Goal: Task Accomplishment & Management: Complete application form

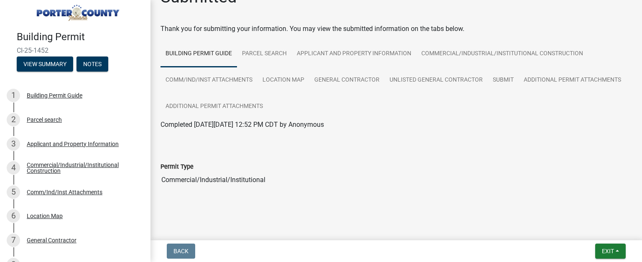
scroll to position [23, 0]
click at [43, 59] on button "View Summary" at bounding box center [45, 63] width 56 height 15
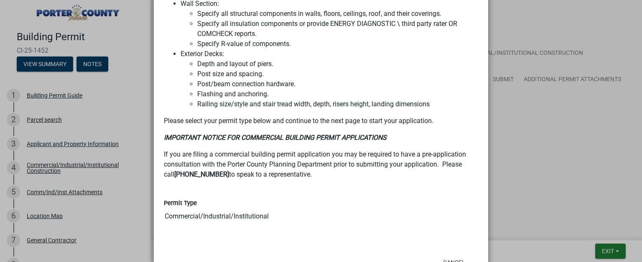
scroll to position [778, 0]
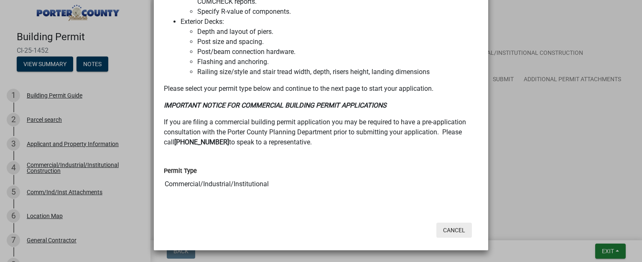
click at [461, 228] on button "Cancel" at bounding box center [454, 229] width 36 height 15
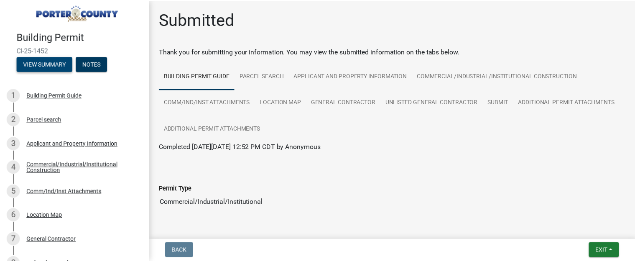
scroll to position [0, 0]
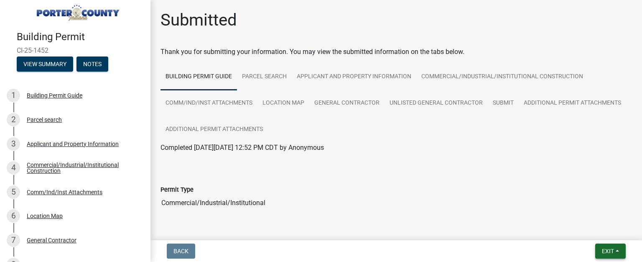
click at [606, 250] on span "Exit" at bounding box center [608, 251] width 12 height 7
click at [588, 232] on button "Save & Exit" at bounding box center [592, 229] width 67 height 20
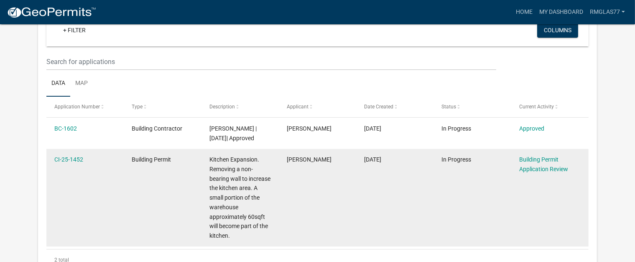
scroll to position [90, 0]
click at [79, 161] on link "CI-25-1452" at bounding box center [68, 159] width 29 height 7
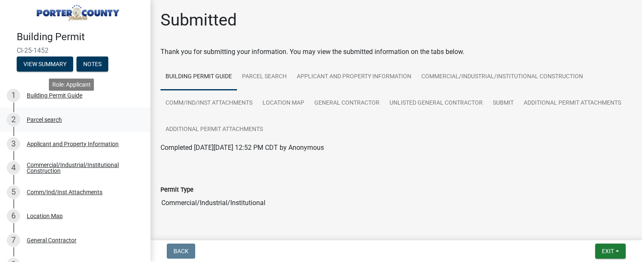
scroll to position [21, 0]
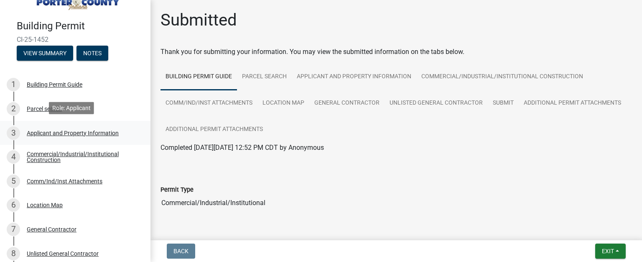
click at [79, 133] on div "Applicant and Property Information" at bounding box center [73, 133] width 92 height 6
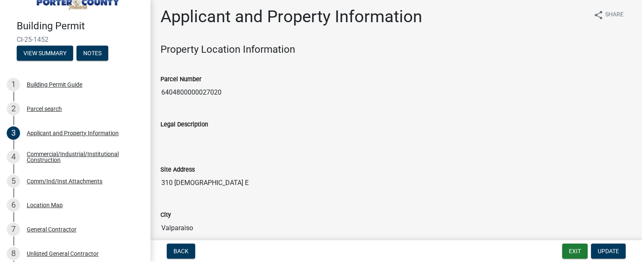
scroll to position [0, 0]
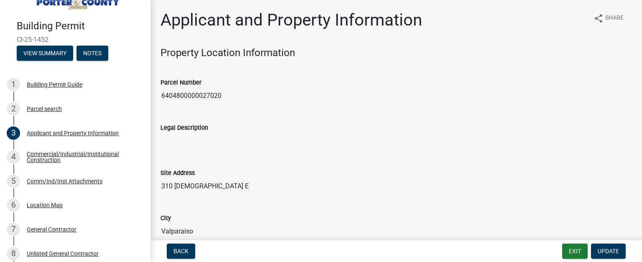
click at [175, 189] on input "310 [DEMOGRAPHIC_DATA] E" at bounding box center [397, 186] width 472 height 17
click at [176, 189] on input "310 [DEMOGRAPHIC_DATA] E" at bounding box center [397, 186] width 472 height 17
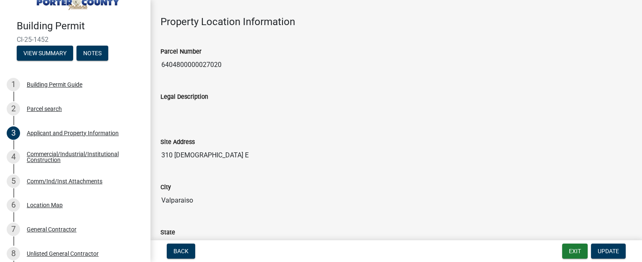
scroll to position [31, 0]
click at [601, 248] on span "Update" at bounding box center [608, 251] width 21 height 7
click at [177, 155] on input "310 [DEMOGRAPHIC_DATA] E" at bounding box center [397, 154] width 472 height 17
click at [172, 156] on input "310 [DEMOGRAPHIC_DATA] E" at bounding box center [397, 154] width 472 height 17
click at [172, 155] on input "310 [DEMOGRAPHIC_DATA] E" at bounding box center [397, 154] width 472 height 17
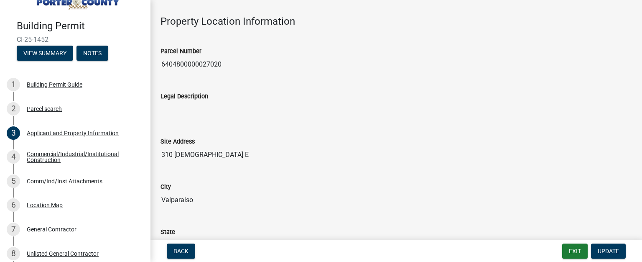
click at [172, 155] on input "310 [DEMOGRAPHIC_DATA] E" at bounding box center [397, 154] width 472 height 17
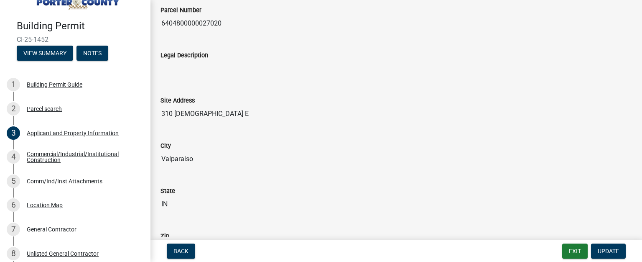
scroll to position [73, 0]
click at [602, 249] on span "Update" at bounding box center [608, 251] width 21 height 7
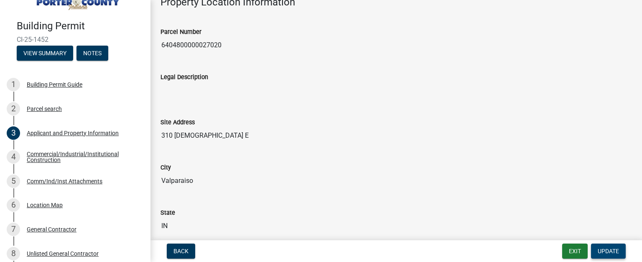
scroll to position [52, 0]
click at [172, 136] on input "310 [DEMOGRAPHIC_DATA] E" at bounding box center [397, 134] width 472 height 17
click at [204, 139] on input "310 [DEMOGRAPHIC_DATA] E" at bounding box center [397, 134] width 472 height 17
click at [205, 136] on input "310 N 400 E" at bounding box center [397, 134] width 472 height 17
click at [171, 136] on input "310 N 400 E" at bounding box center [397, 134] width 472 height 17
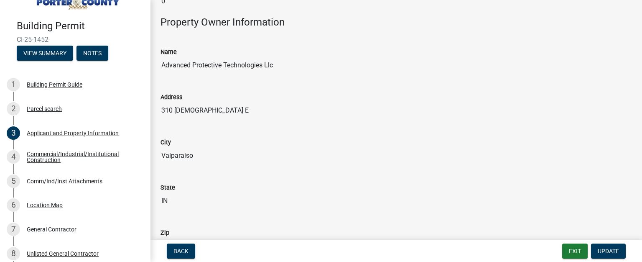
scroll to position [753, 0]
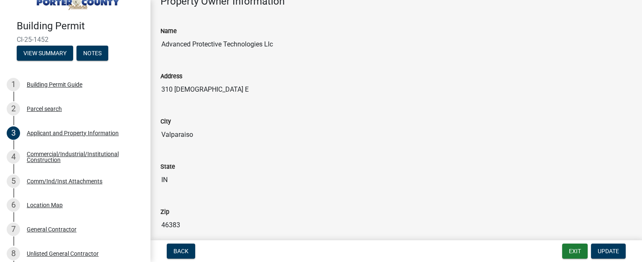
click at [172, 89] on input "310 N 400 E" at bounding box center [397, 89] width 472 height 17
click at [175, 89] on input "310 N 400 E" at bounding box center [397, 89] width 472 height 17
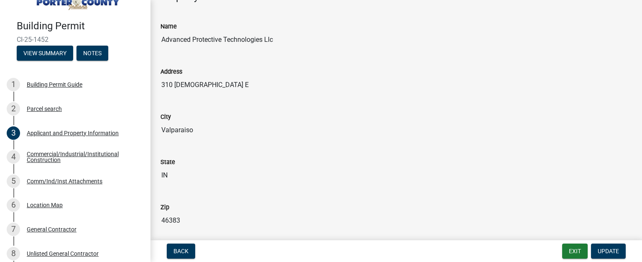
scroll to position [759, 0]
click at [265, 80] on input "310 N 400 E" at bounding box center [397, 83] width 472 height 17
click at [200, 79] on input "310 [DEMOGRAPHIC_DATA] E" at bounding box center [397, 83] width 472 height 17
click at [97, 48] on button "Notes" at bounding box center [93, 53] width 32 height 15
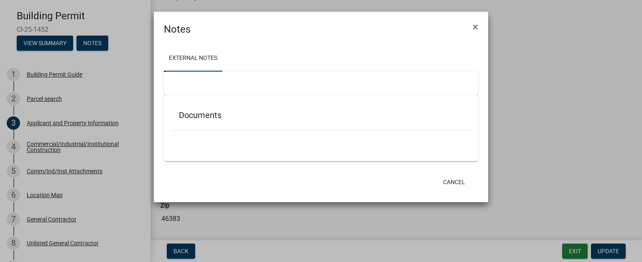
click at [209, 115] on h5 "Documents" at bounding box center [321, 115] width 284 height 10
click at [236, 109] on div "Documents" at bounding box center [321, 116] width 298 height 27
click at [232, 160] on div "Documents" at bounding box center [321, 128] width 314 height 66
click at [230, 155] on div "Documents" at bounding box center [321, 128] width 314 height 66
click at [223, 125] on div "Documents" at bounding box center [321, 116] width 298 height 27
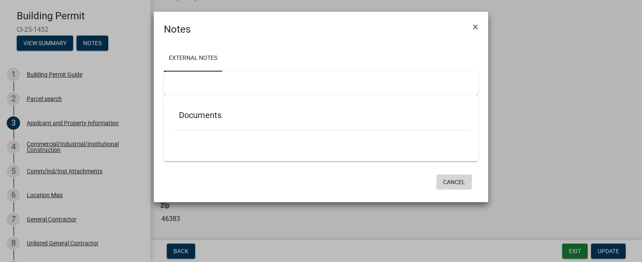
click at [460, 181] on button "Cancel" at bounding box center [454, 181] width 36 height 15
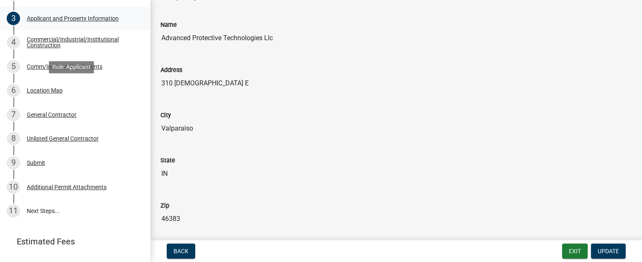
scroll to position [145, 0]
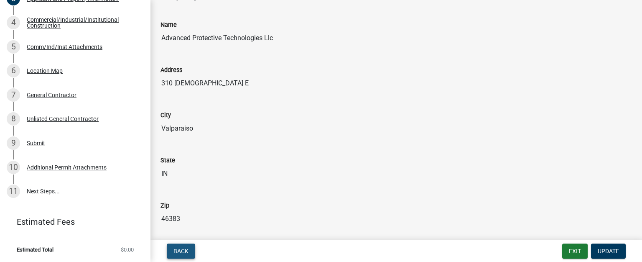
click at [177, 248] on span "Back" at bounding box center [181, 251] width 15 height 7
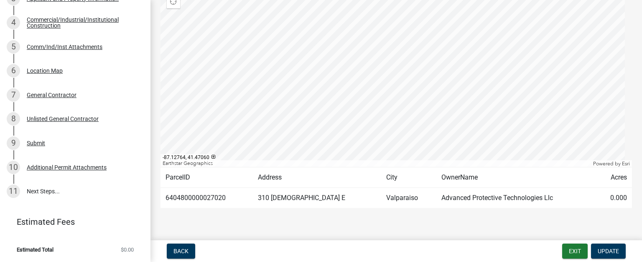
scroll to position [116, 0]
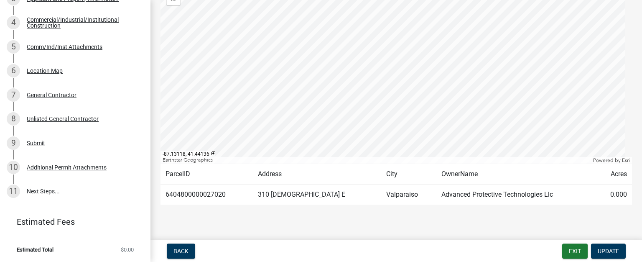
click at [313, 194] on td "310 [DEMOGRAPHIC_DATA] E" at bounding box center [317, 194] width 128 height 20
click at [295, 193] on td "310 [DEMOGRAPHIC_DATA] E" at bounding box center [317, 194] width 128 height 20
click at [294, 193] on td "310 [DEMOGRAPHIC_DATA] E" at bounding box center [317, 194] width 128 height 20
click at [607, 247] on button "Update" at bounding box center [608, 250] width 35 height 15
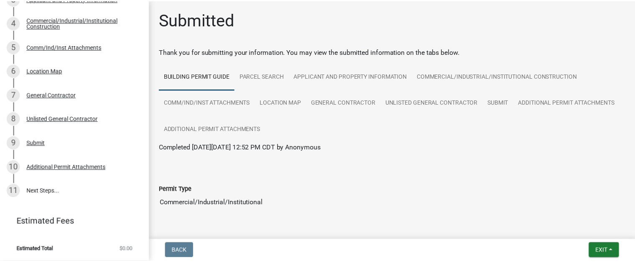
scroll to position [0, 0]
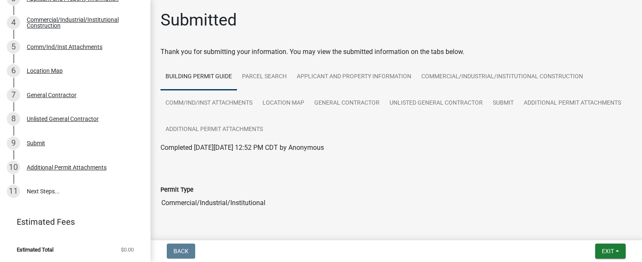
click at [179, 248] on span "Back" at bounding box center [181, 251] width 15 height 7
click at [612, 249] on span "Exit" at bounding box center [608, 251] width 12 height 7
click at [578, 234] on button "Save & Exit" at bounding box center [592, 229] width 67 height 20
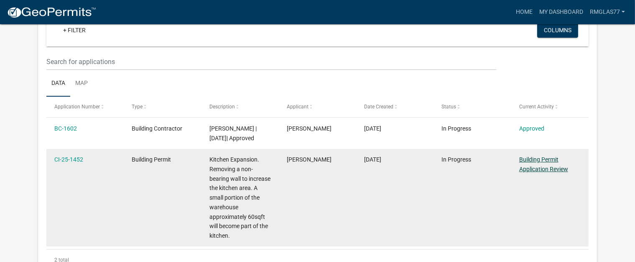
scroll to position [90, 0]
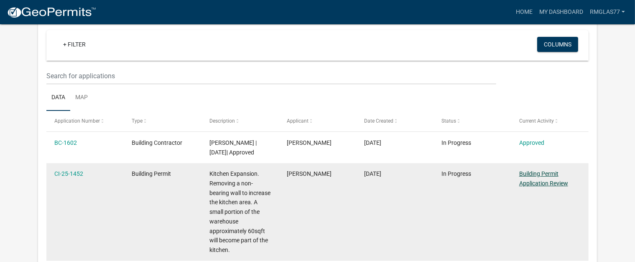
click at [550, 170] on link "Building Permit Application Review" at bounding box center [543, 178] width 49 height 16
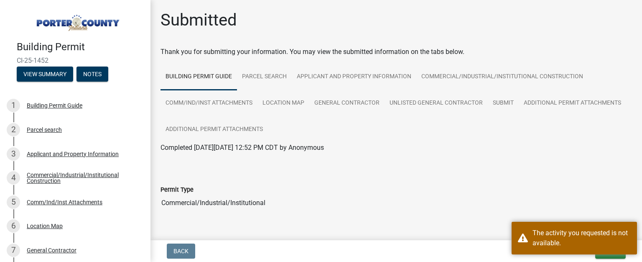
scroll to position [23, 0]
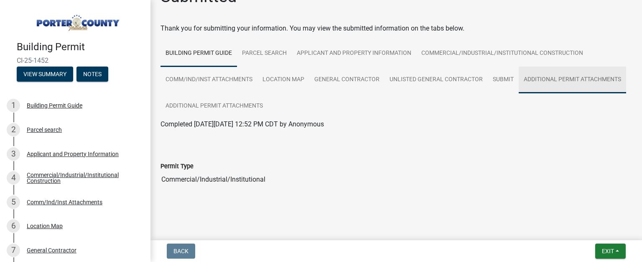
click at [519, 93] on link "Additional Permit Attachments" at bounding box center [572, 79] width 107 height 27
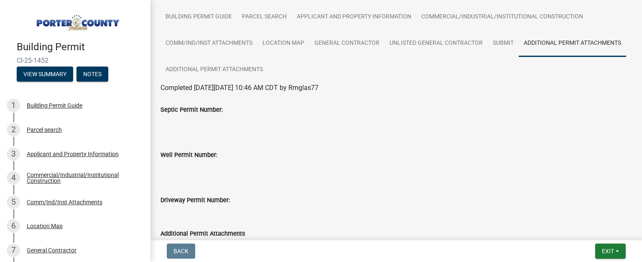
scroll to position [0, 0]
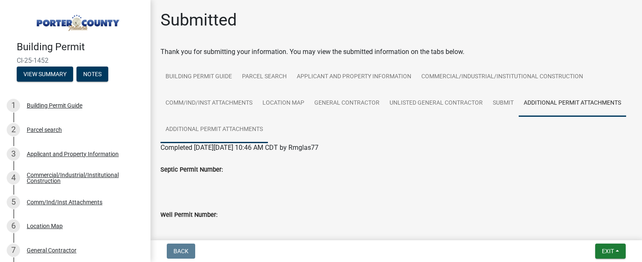
click at [268, 129] on link "Additional Permit Attachments" at bounding box center [214, 129] width 107 height 27
click at [519, 117] on link "Additional Permit Attachments" at bounding box center [572, 103] width 107 height 27
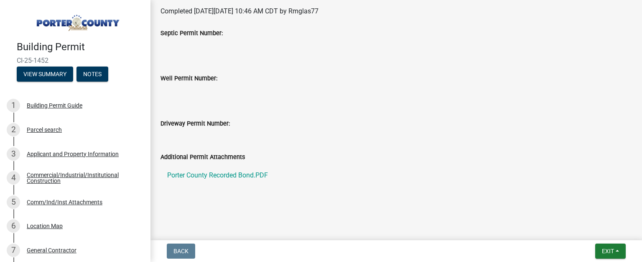
scroll to position [137, 0]
click at [331, 162] on ul "Porter County Recorded Bond.PDF" at bounding box center [397, 174] width 472 height 27
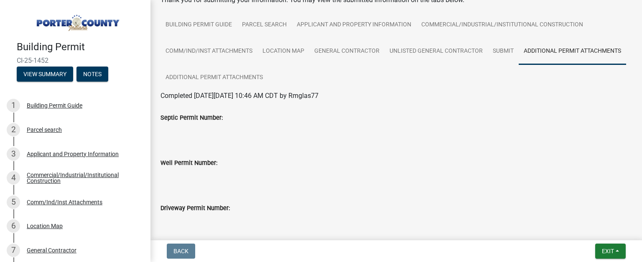
scroll to position [22, 0]
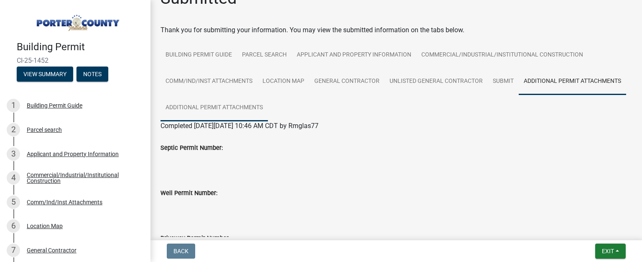
click at [268, 107] on link "Additional Permit Attachments" at bounding box center [214, 107] width 107 height 27
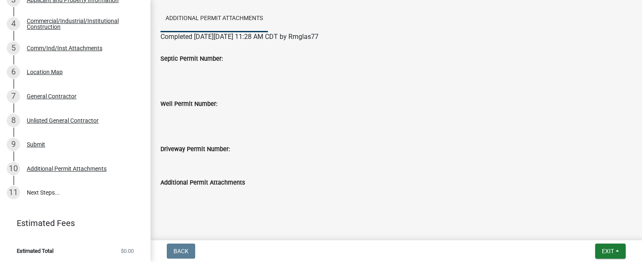
scroll to position [117, 0]
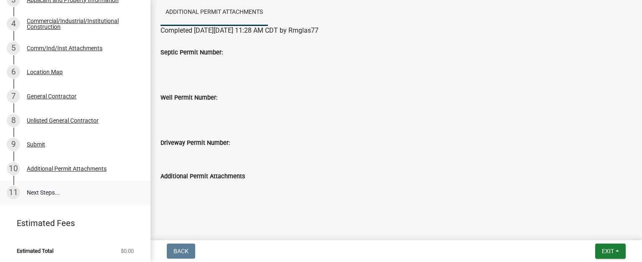
click at [54, 197] on link "11 Next Steps..." at bounding box center [75, 193] width 151 height 24
click at [46, 193] on link "11 Next Steps..." at bounding box center [75, 193] width 151 height 24
click at [55, 173] on div "10 Additional Permit Attachments" at bounding box center [72, 168] width 130 height 13
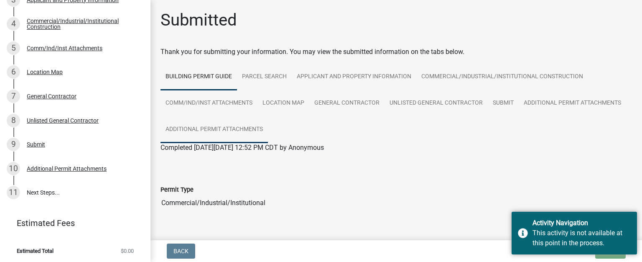
click at [268, 133] on link "Additional Permit Attachments" at bounding box center [214, 129] width 107 height 27
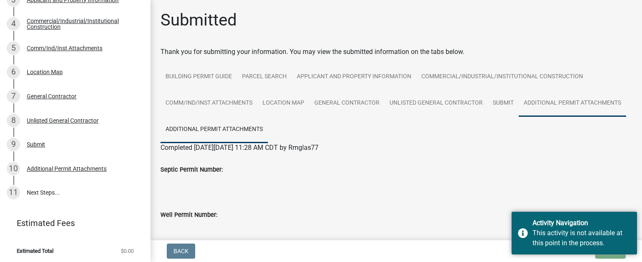
click at [519, 117] on link "Additional Permit Attachments" at bounding box center [572, 103] width 107 height 27
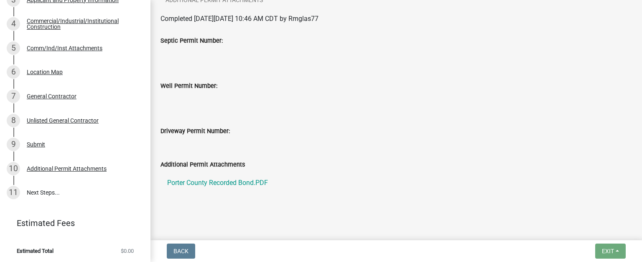
scroll to position [127, 0]
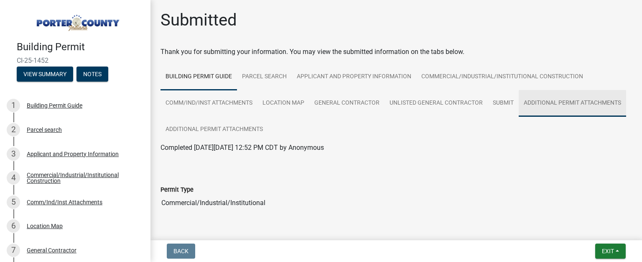
click at [519, 117] on link "Additional Permit Attachments" at bounding box center [572, 103] width 107 height 27
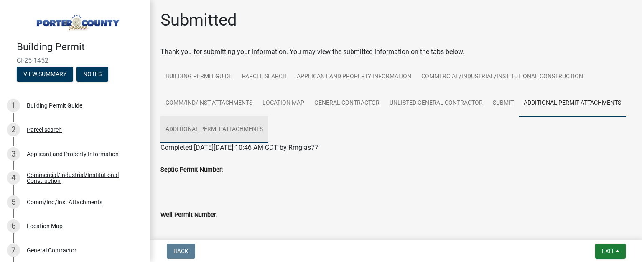
click at [268, 128] on link "Additional Permit Attachments" at bounding box center [214, 129] width 107 height 27
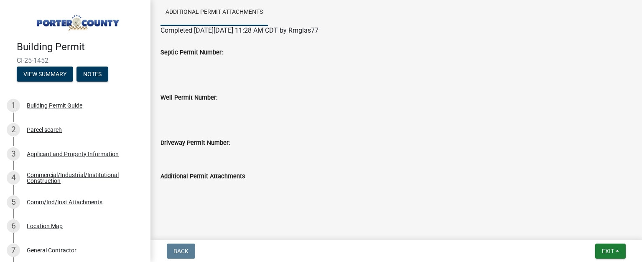
scroll to position [107, 0]
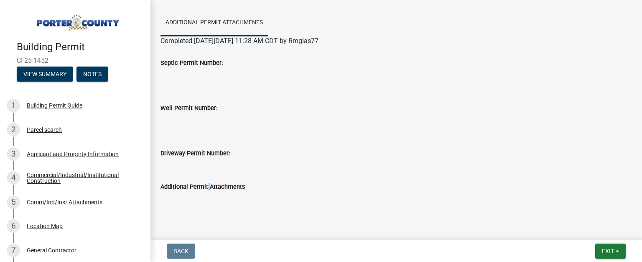
click at [207, 188] on label "Additional Permit Attachments" at bounding box center [203, 187] width 84 height 6
click at [226, 191] on div "Additional Permit Attachments" at bounding box center [397, 186] width 472 height 10
click at [229, 205] on div at bounding box center [397, 210] width 472 height 10
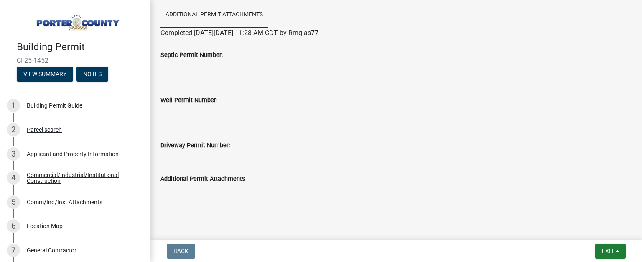
scroll to position [117, 0]
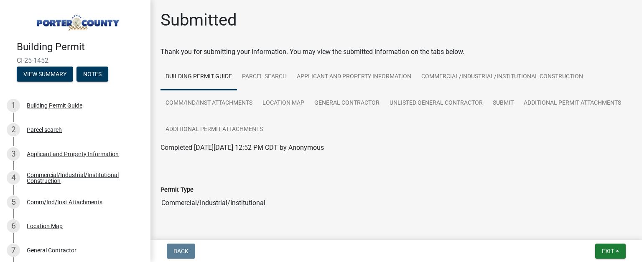
scroll to position [23, 0]
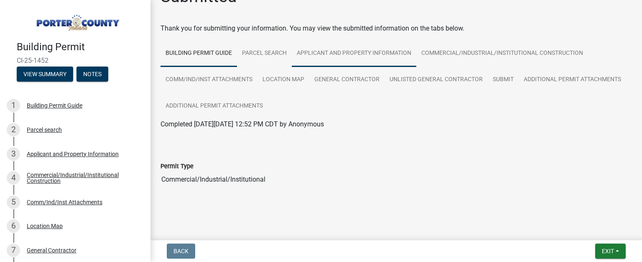
click at [355, 54] on link "Applicant and Property Information" at bounding box center [354, 53] width 125 height 27
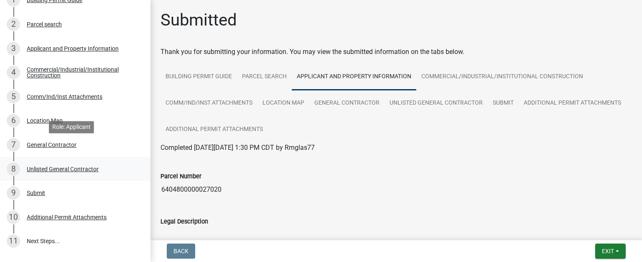
scroll to position [154, 0]
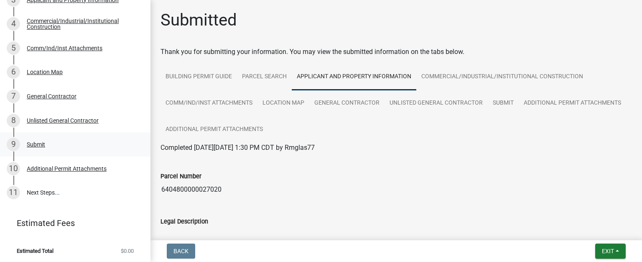
click at [32, 146] on div "9 Submit" at bounding box center [72, 144] width 130 height 13
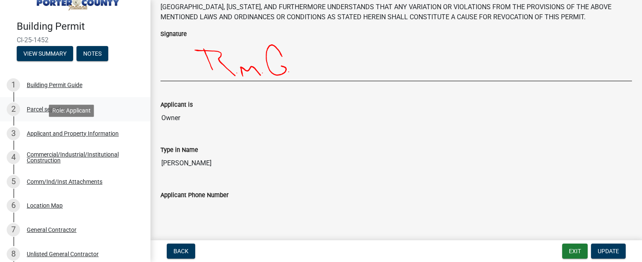
scroll to position [18, 0]
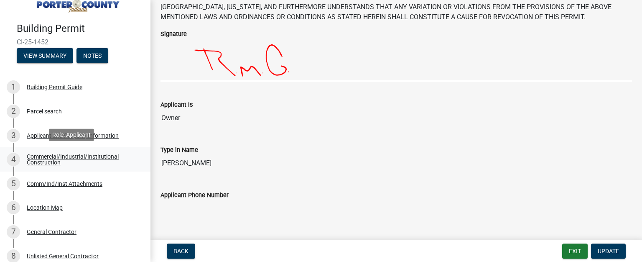
click at [74, 156] on div "Commercial/Industrial/Institutional Construction" at bounding box center [82, 159] width 110 height 12
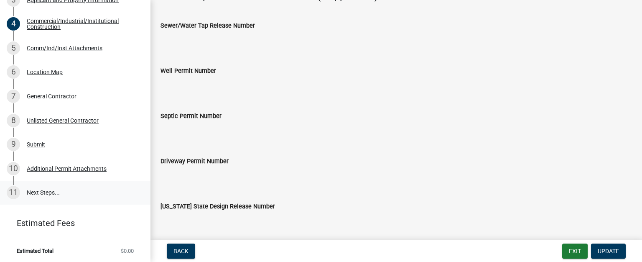
scroll to position [1338, 0]
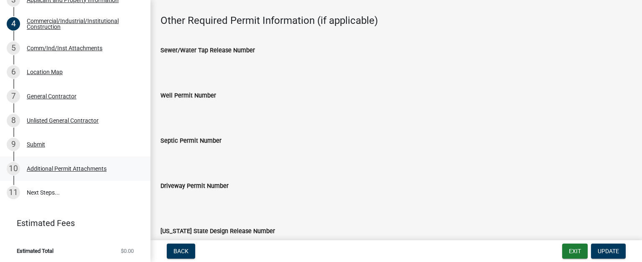
click at [41, 166] on div "Additional Permit Attachments" at bounding box center [67, 169] width 80 height 6
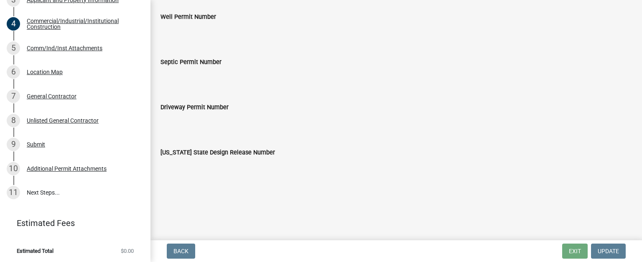
scroll to position [1421, 0]
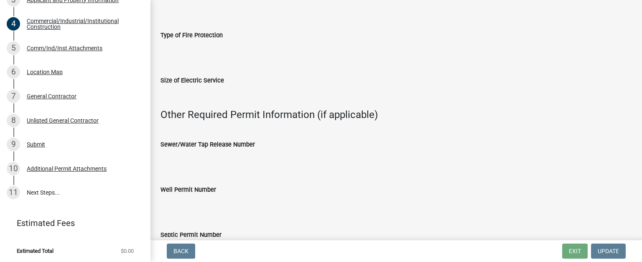
click at [192, 211] on div "Well Permit Number" at bounding box center [396, 195] width 484 height 45
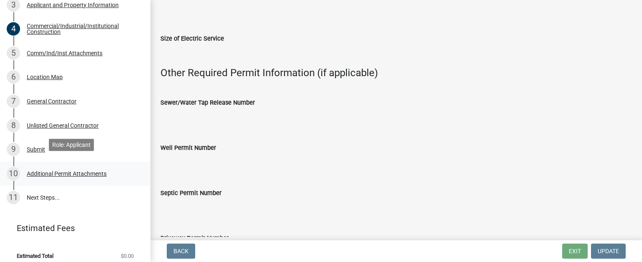
scroll to position [144, 0]
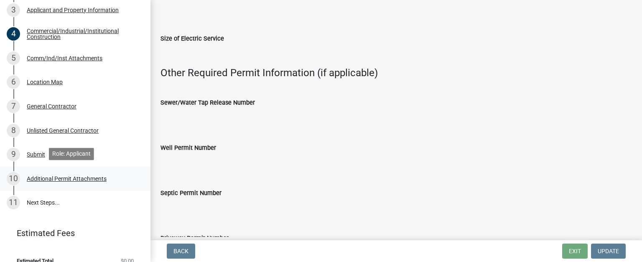
click at [66, 177] on div "Additional Permit Attachments" at bounding box center [67, 179] width 80 height 6
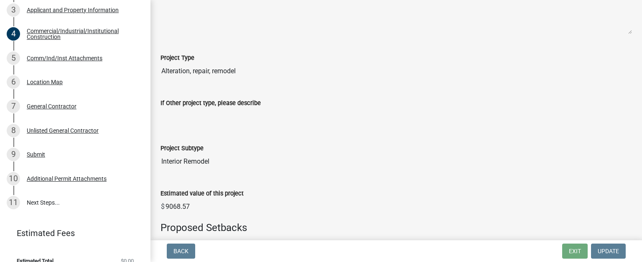
scroll to position [135, 0]
click at [222, 105] on label "If Other project type, please describe" at bounding box center [211, 104] width 100 height 6
click at [222, 109] on input "If Other project type, please describe" at bounding box center [397, 117] width 472 height 17
click at [222, 114] on input "If Other project type, please describe" at bounding box center [397, 117] width 472 height 17
drag, startPoint x: 223, startPoint y: 113, endPoint x: 192, endPoint y: 116, distance: 30.7
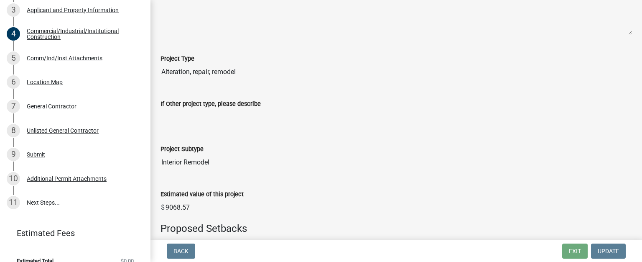
click at [192, 116] on input "If Other project type, please describe" at bounding box center [397, 117] width 472 height 17
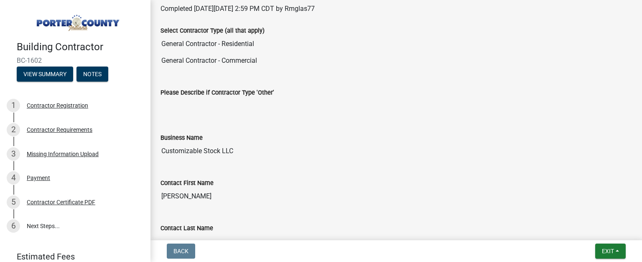
scroll to position [115, 0]
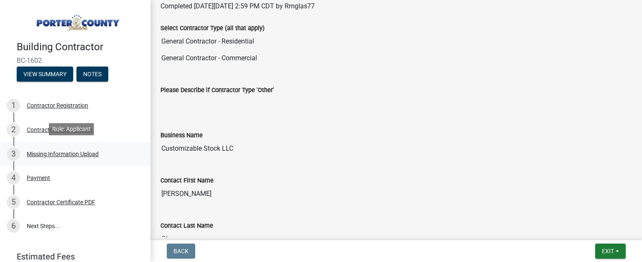
click at [77, 152] on div "Missing Information Upload" at bounding box center [63, 154] width 72 height 6
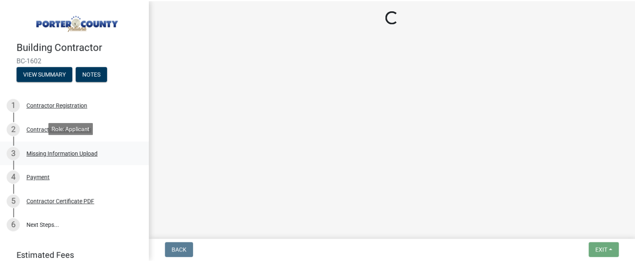
scroll to position [0, 0]
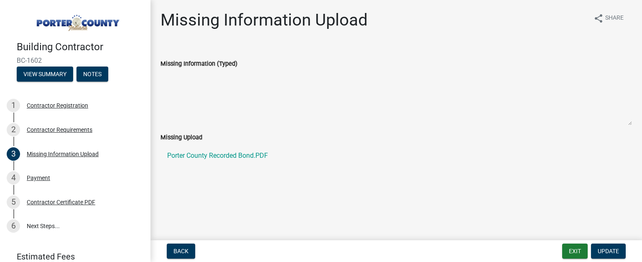
click at [58, 26] on img at bounding box center [77, 20] width 120 height 23
click at [578, 253] on button "Exit" at bounding box center [575, 250] width 26 height 15
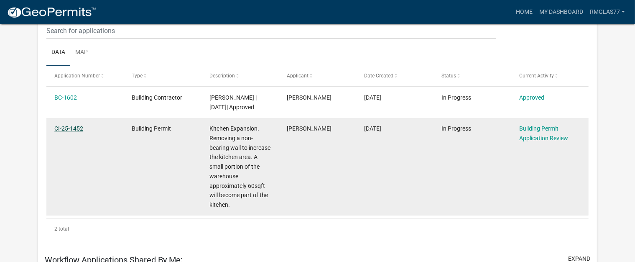
scroll to position [121, 0]
click at [77, 129] on link "CI-25-1452" at bounding box center [68, 128] width 29 height 7
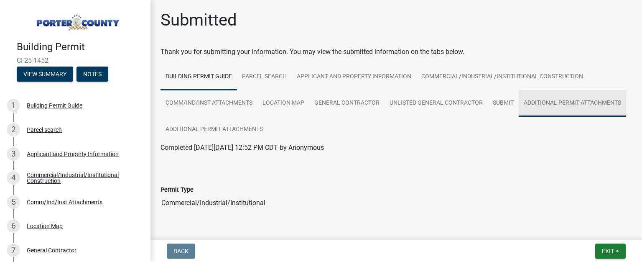
click at [519, 117] on link "Additional Permit Attachments" at bounding box center [572, 103] width 107 height 27
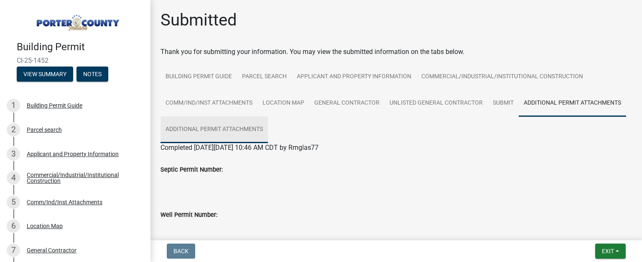
click at [268, 133] on link "Additional Permit Attachments" at bounding box center [214, 129] width 107 height 27
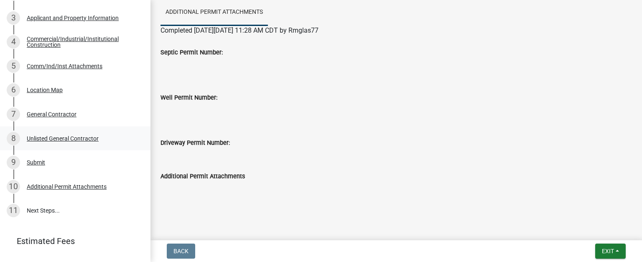
scroll to position [154, 0]
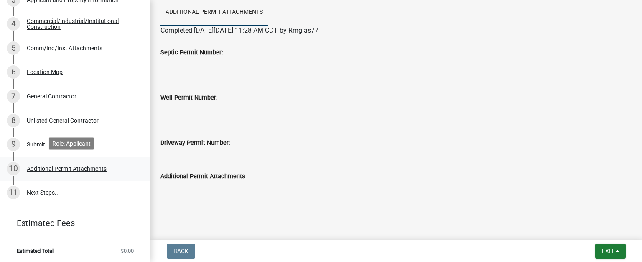
click at [87, 168] on div "Additional Permit Attachments" at bounding box center [67, 169] width 80 height 6
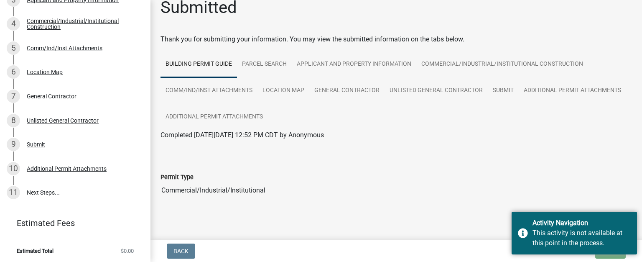
scroll to position [23, 0]
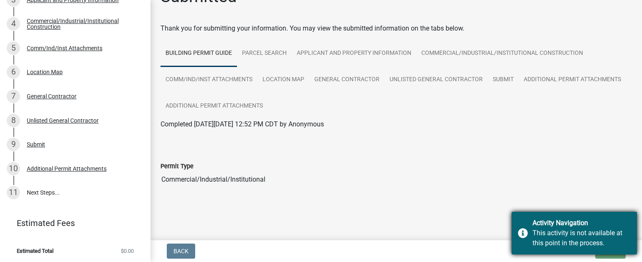
click at [564, 235] on div "This activity is not available at this point in the process." at bounding box center [582, 238] width 98 height 20
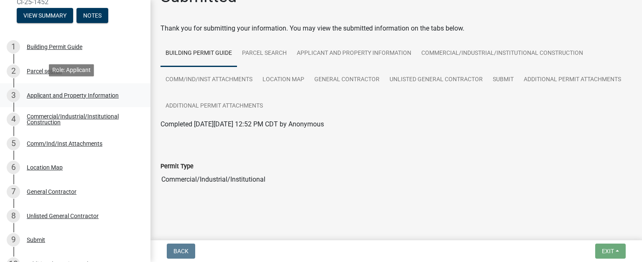
scroll to position [0, 0]
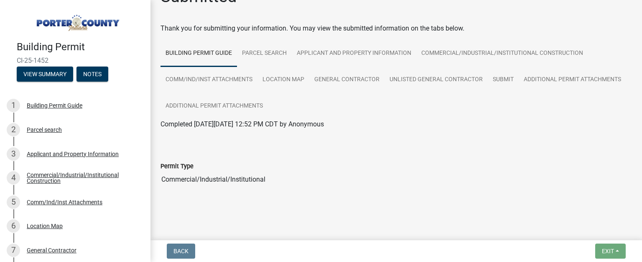
click at [603, 250] on span "Exit" at bounding box center [608, 251] width 12 height 7
click at [607, 250] on span "Exit" at bounding box center [608, 251] width 12 height 7
click at [603, 249] on span "Exit" at bounding box center [608, 251] width 12 height 7
drag, startPoint x: 50, startPoint y: 56, endPoint x: 16, endPoint y: 56, distance: 34.3
click at [16, 56] on div "Building Permit CI-25-1452 View Summary Notes" at bounding box center [75, 58] width 137 height 49
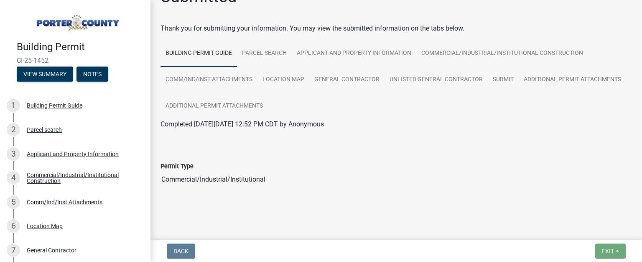
copy span "CI-25-1452"
click at [610, 248] on span "Exit" at bounding box center [608, 251] width 12 height 7
click at [87, 72] on button "Notes" at bounding box center [93, 73] width 32 height 15
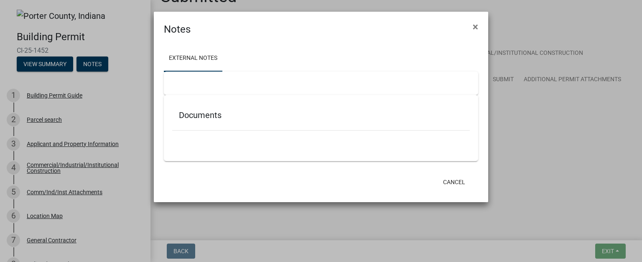
click at [222, 87] on div at bounding box center [321, 82] width 314 height 23
click at [219, 119] on h5 "Documents" at bounding box center [321, 115] width 284 height 10
drag, startPoint x: 217, startPoint y: 140, endPoint x: 219, endPoint y: 144, distance: 4.3
click at [218, 140] on ul at bounding box center [321, 142] width 298 height 7
click at [268, 116] on h5 "Documents" at bounding box center [321, 115] width 284 height 10
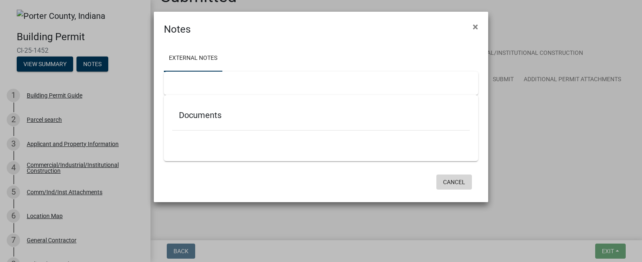
click at [463, 179] on button "Cancel" at bounding box center [454, 181] width 36 height 15
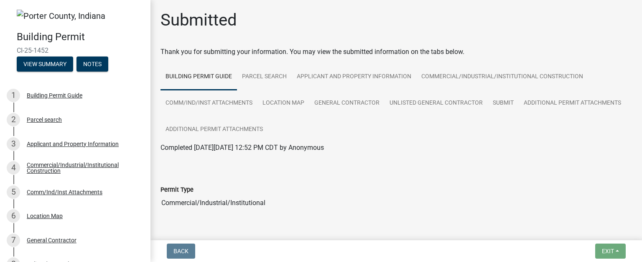
click at [610, 248] on span "Exit" at bounding box center [608, 251] width 12 height 7
click at [54, 19] on img at bounding box center [61, 16] width 89 height 13
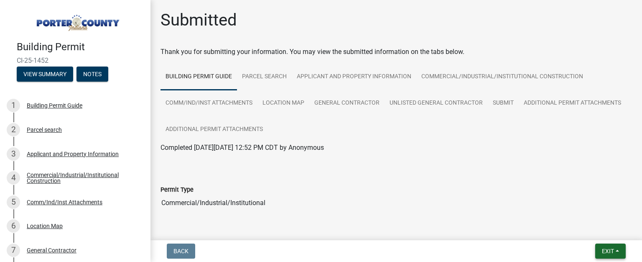
click at [599, 245] on button "Exit" at bounding box center [610, 250] width 31 height 15
click at [589, 226] on button "Save & Exit" at bounding box center [592, 229] width 67 height 20
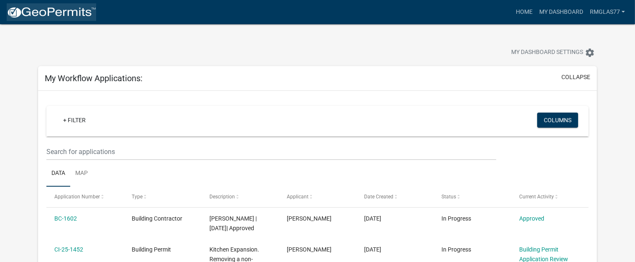
click at [56, 10] on img at bounding box center [51, 12] width 89 height 13
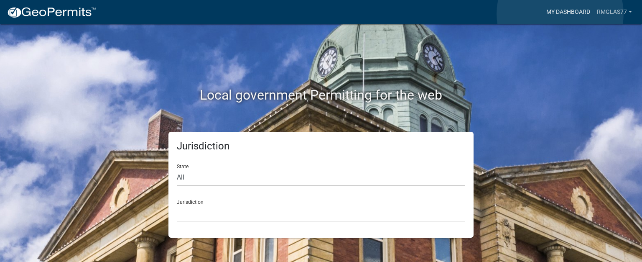
click at [560, 14] on link "My Dashboard" at bounding box center [568, 12] width 51 height 16
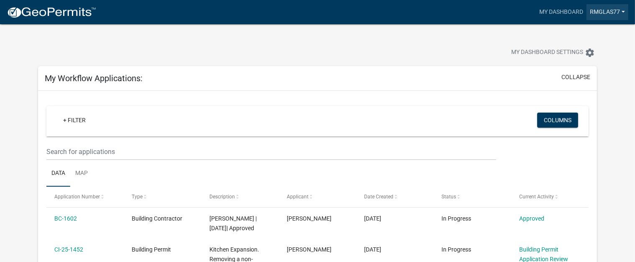
click at [621, 12] on link "Rmglas77" at bounding box center [608, 12] width 42 height 16
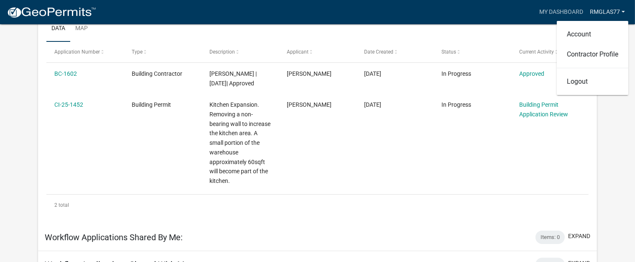
scroll to position [125, 0]
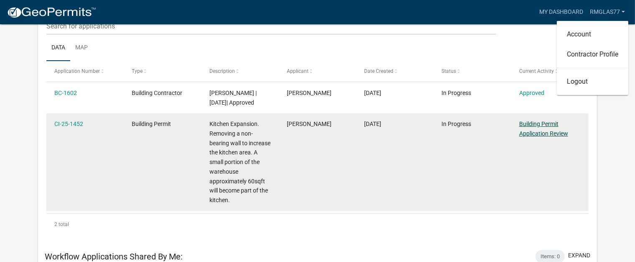
click at [554, 131] on link "Building Permit Application Review" at bounding box center [543, 128] width 49 height 16
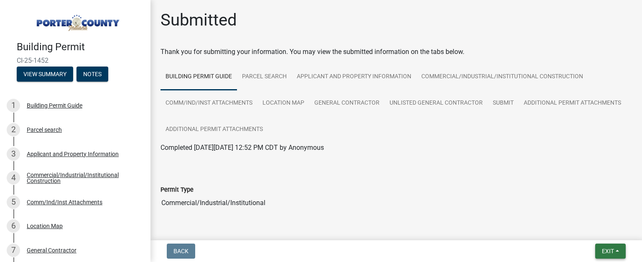
click at [617, 253] on button "Exit" at bounding box center [610, 250] width 31 height 15
click at [584, 231] on button "Save & Exit" at bounding box center [592, 229] width 67 height 20
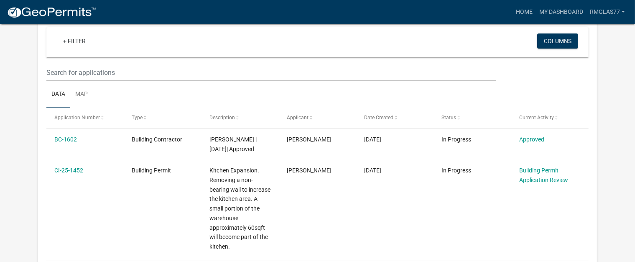
scroll to position [79, 0]
